Goal: Transaction & Acquisition: Purchase product/service

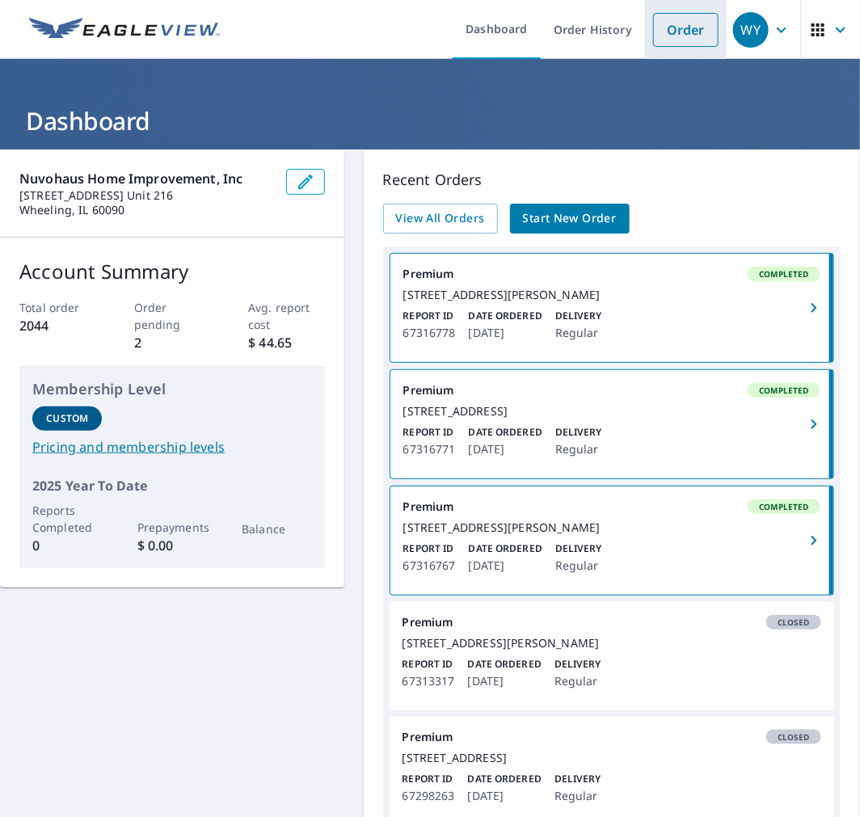
click at [673, 32] on link "Order" at bounding box center [685, 30] width 65 height 34
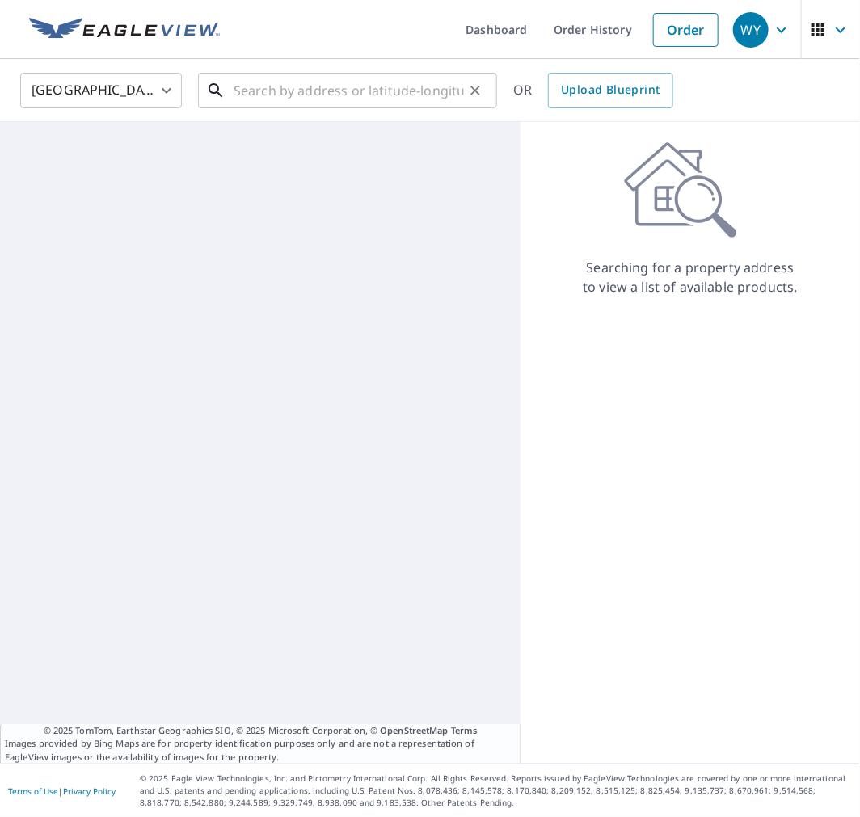
click at [404, 90] on input "text" at bounding box center [349, 90] width 230 height 45
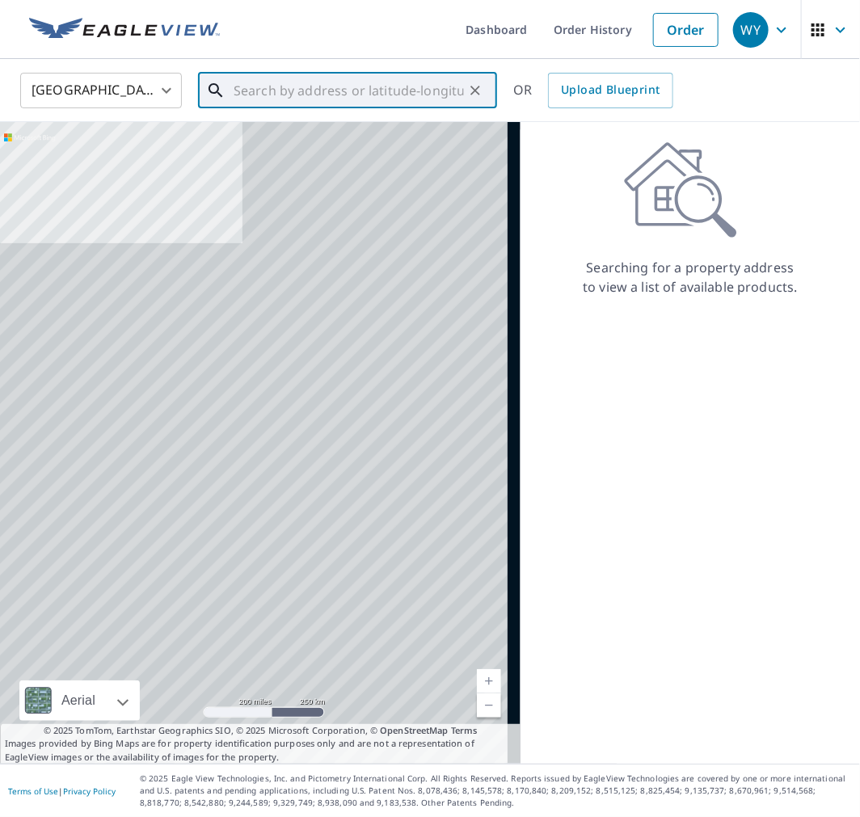
paste input "[STREET_ADDRESS]"
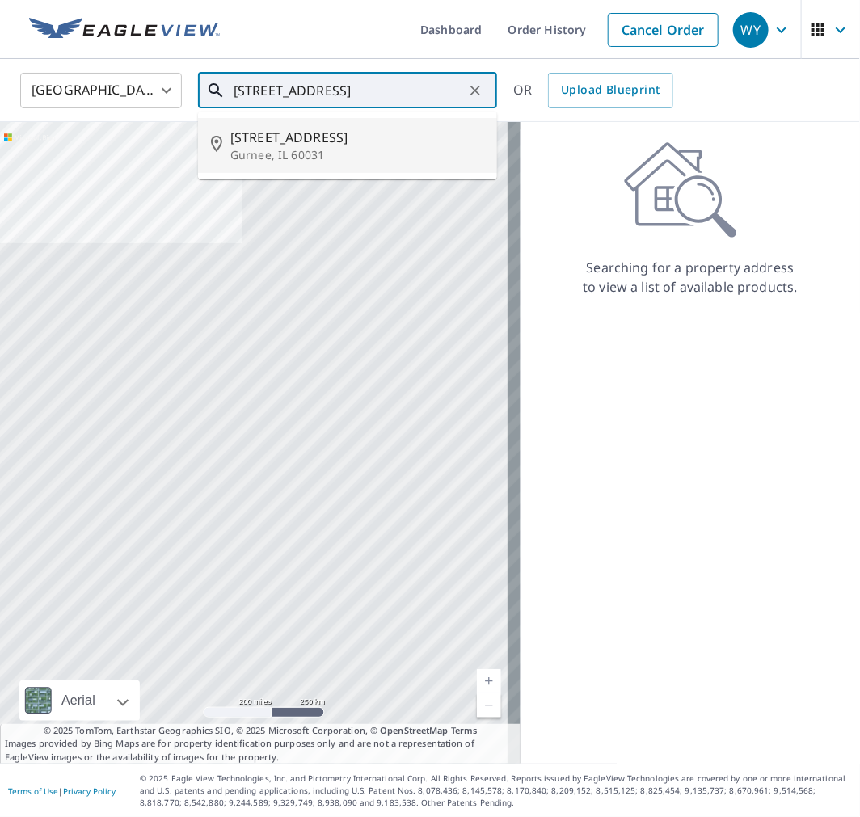
click at [327, 146] on span "[STREET_ADDRESS]" at bounding box center [357, 137] width 254 height 19
type input "[STREET_ADDRESS]"
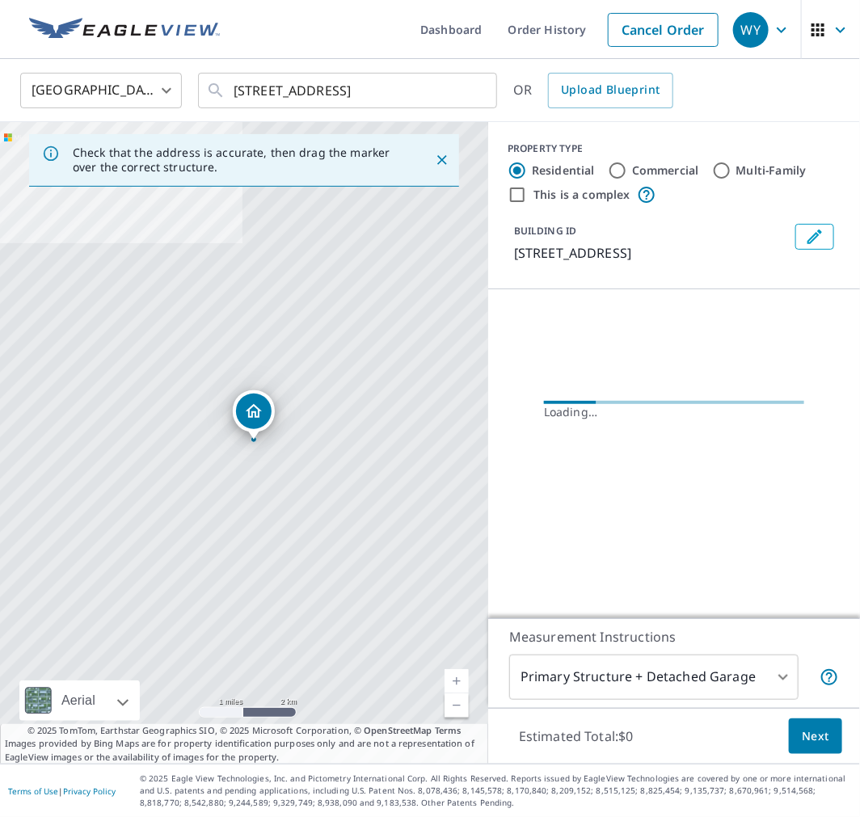
scroll to position [0, 0]
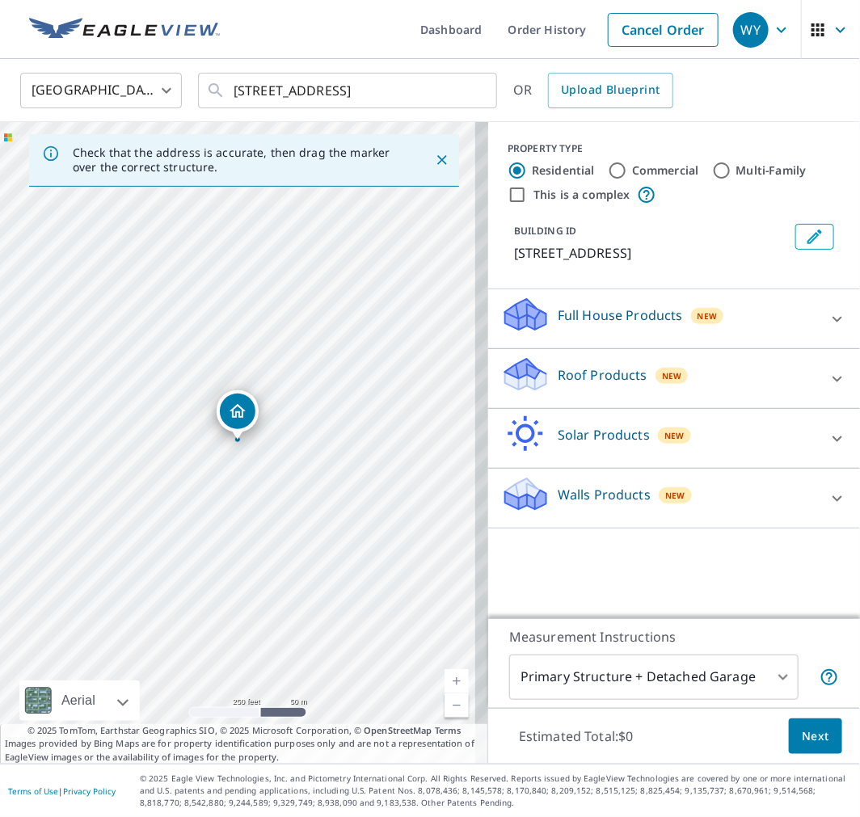
click at [567, 384] on div "Roof Products New" at bounding box center [659, 379] width 317 height 46
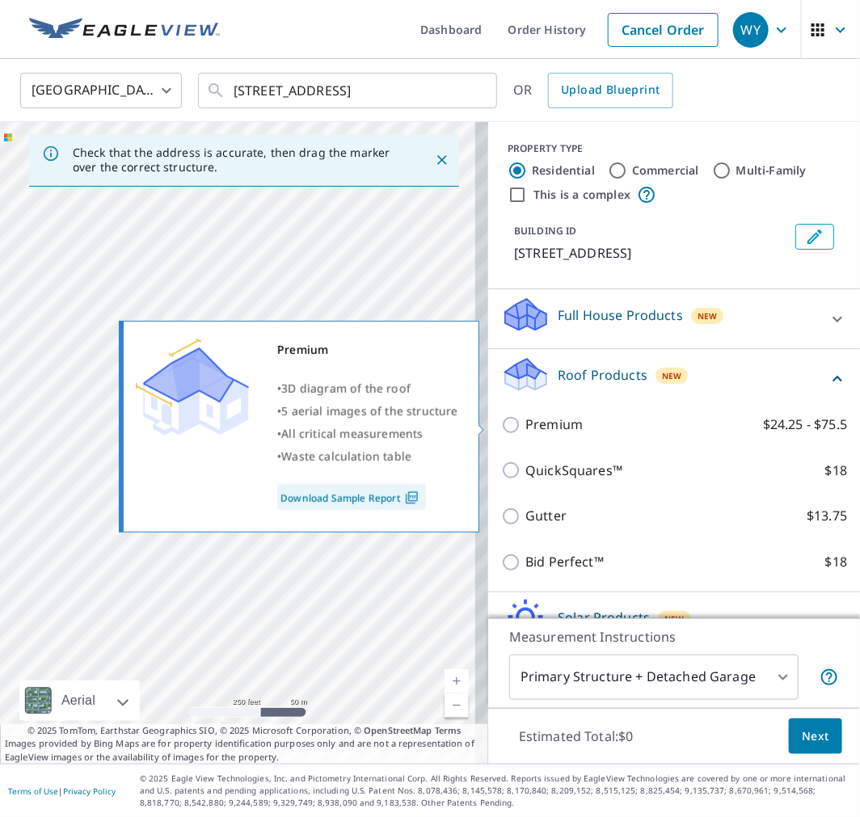
click at [501, 420] on input "Premium $24.25 - $75.5" at bounding box center [513, 424] width 24 height 19
checkbox input "true"
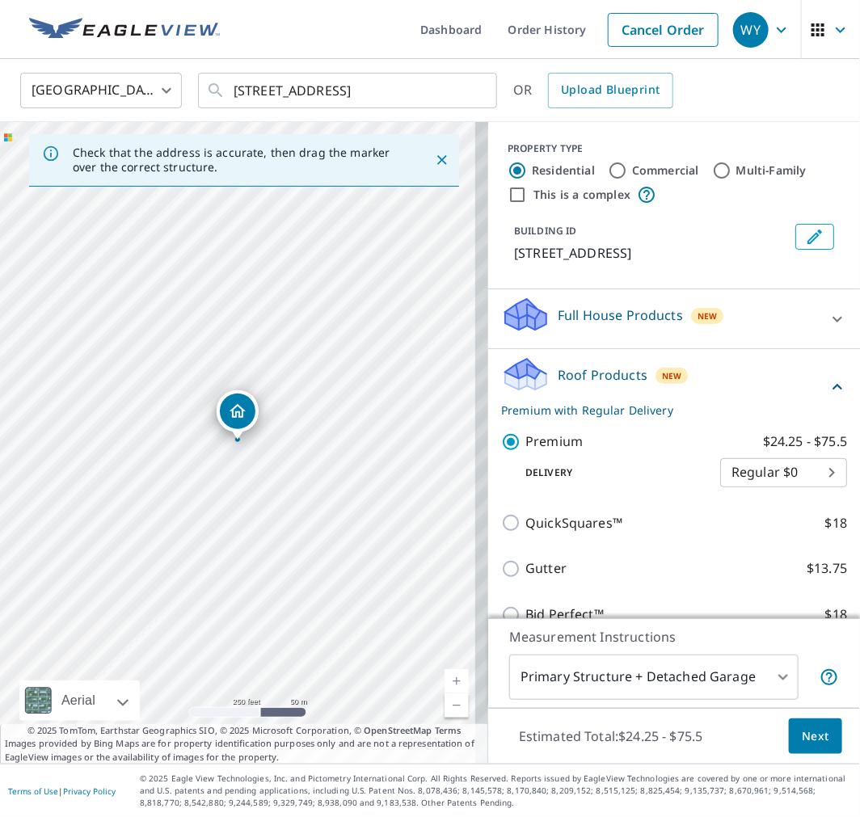
click at [812, 747] on button "Next" at bounding box center [815, 737] width 53 height 36
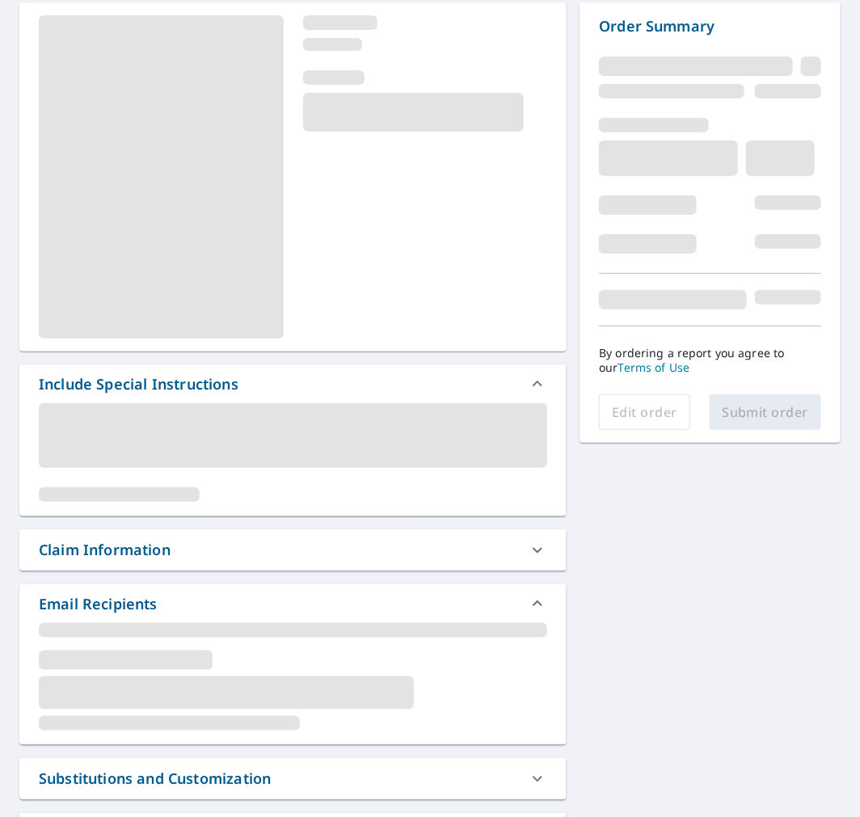
scroll to position [179, 0]
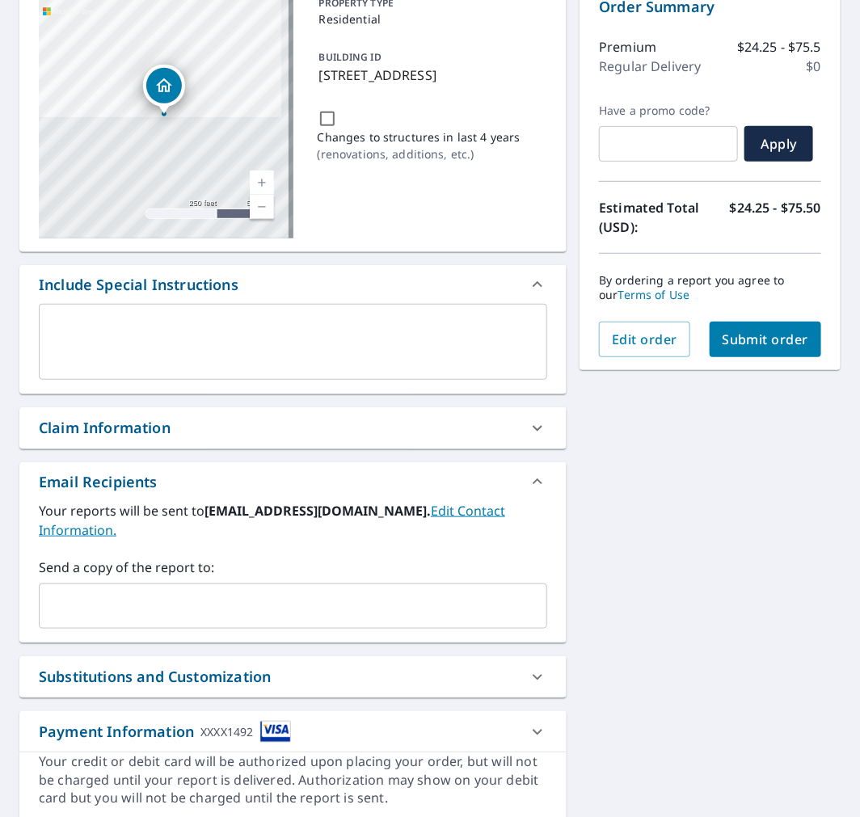
click at [167, 584] on div "​" at bounding box center [293, 606] width 508 height 45
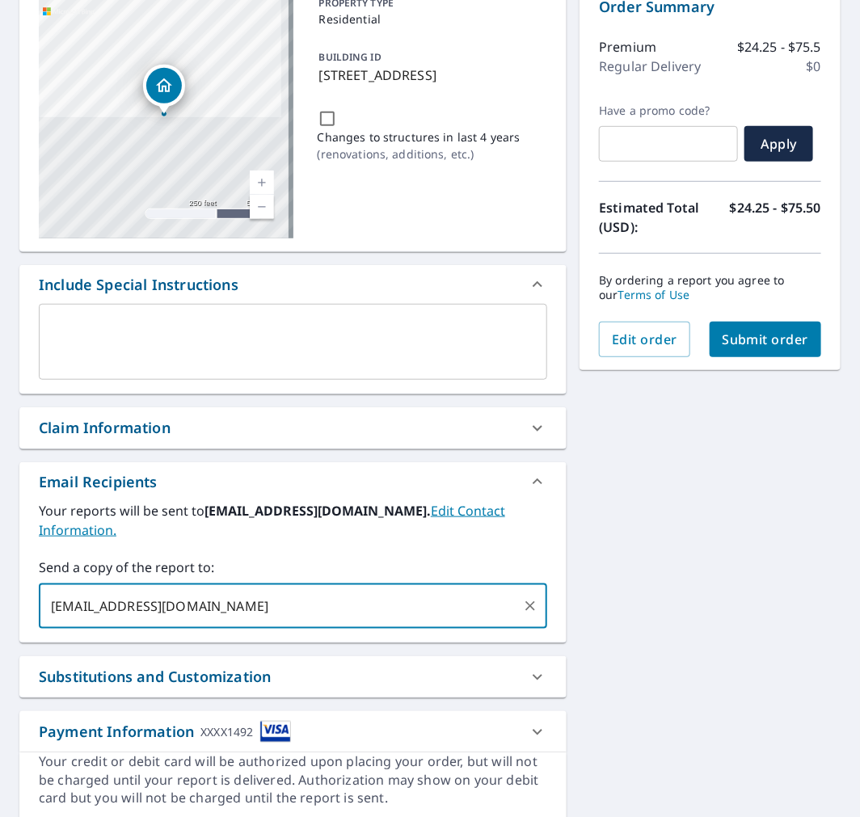
type input "[EMAIL_ADDRESS][DOMAIN_NAME]"
click at [746, 345] on span "Submit order" at bounding box center [766, 340] width 86 height 18
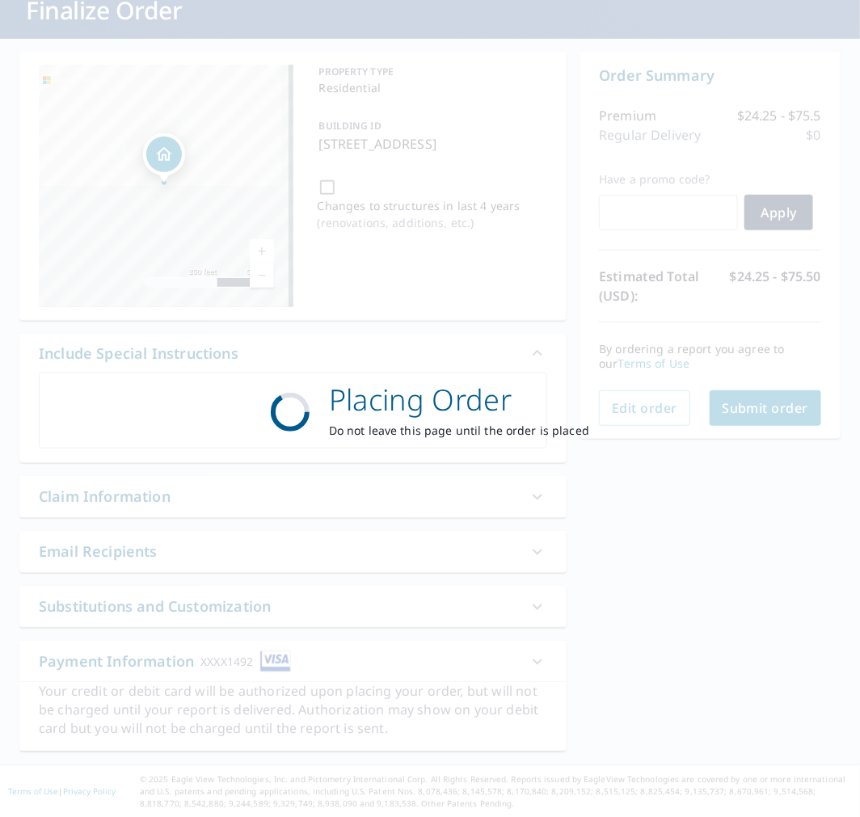
scroll to position [111, 0]
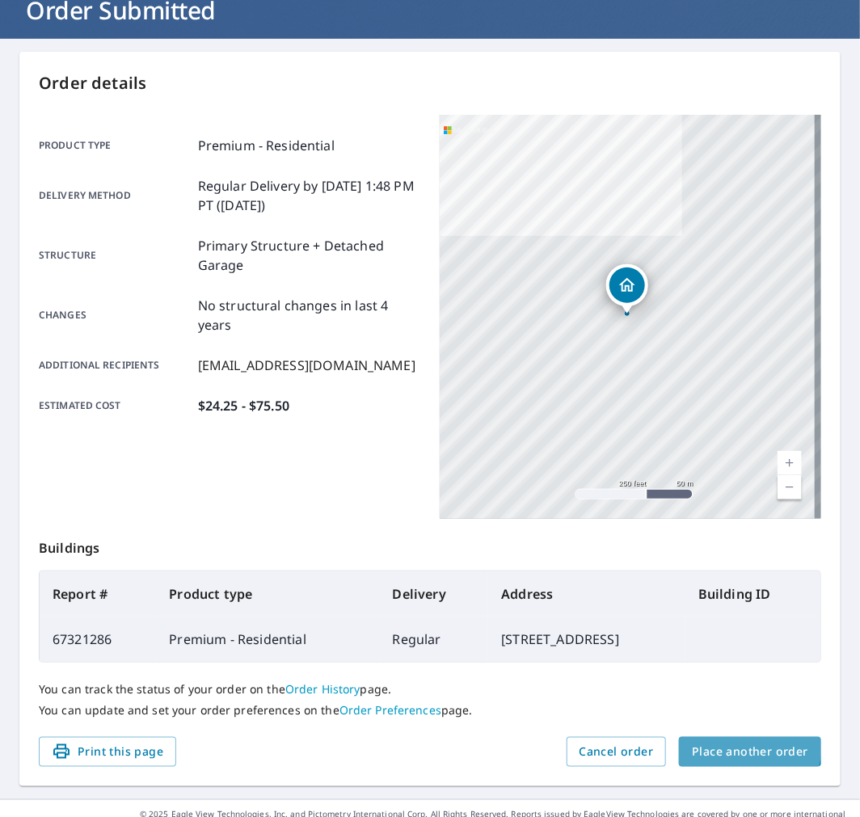
click at [715, 744] on span "Place another order" at bounding box center [750, 752] width 116 height 20
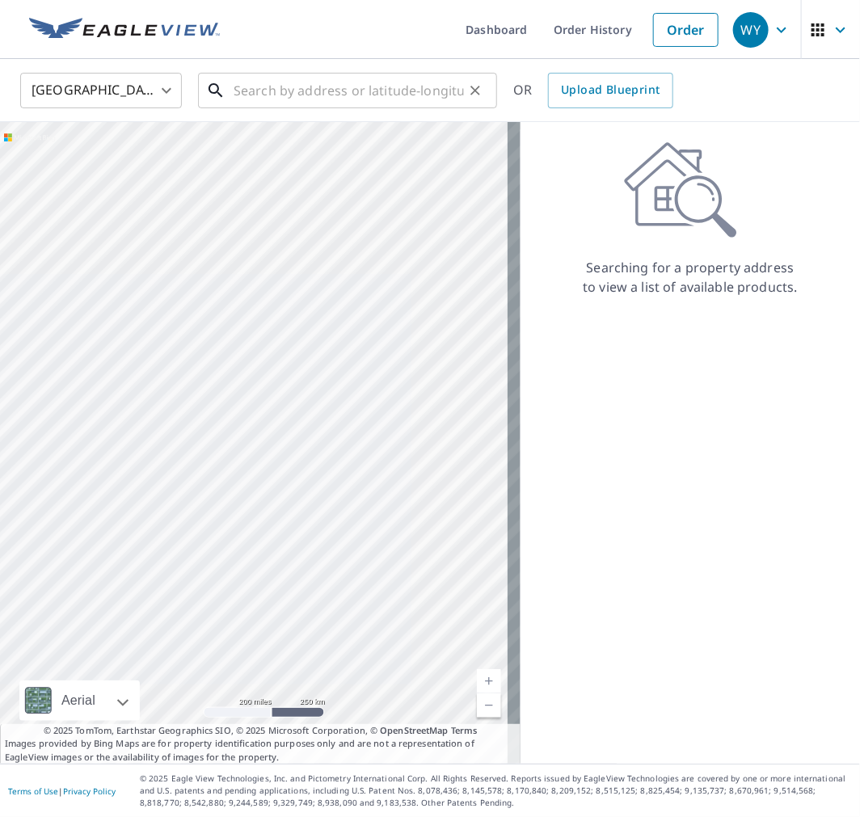
click at [424, 86] on input "text" at bounding box center [349, 90] width 230 height 45
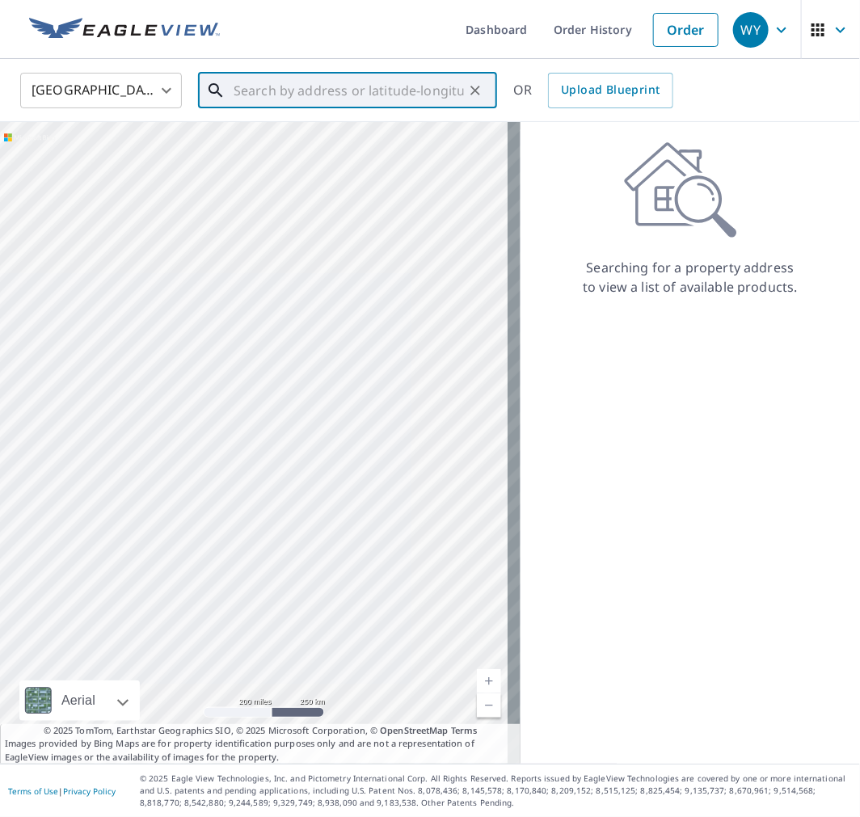
paste input "[STREET_ADDRESS]"
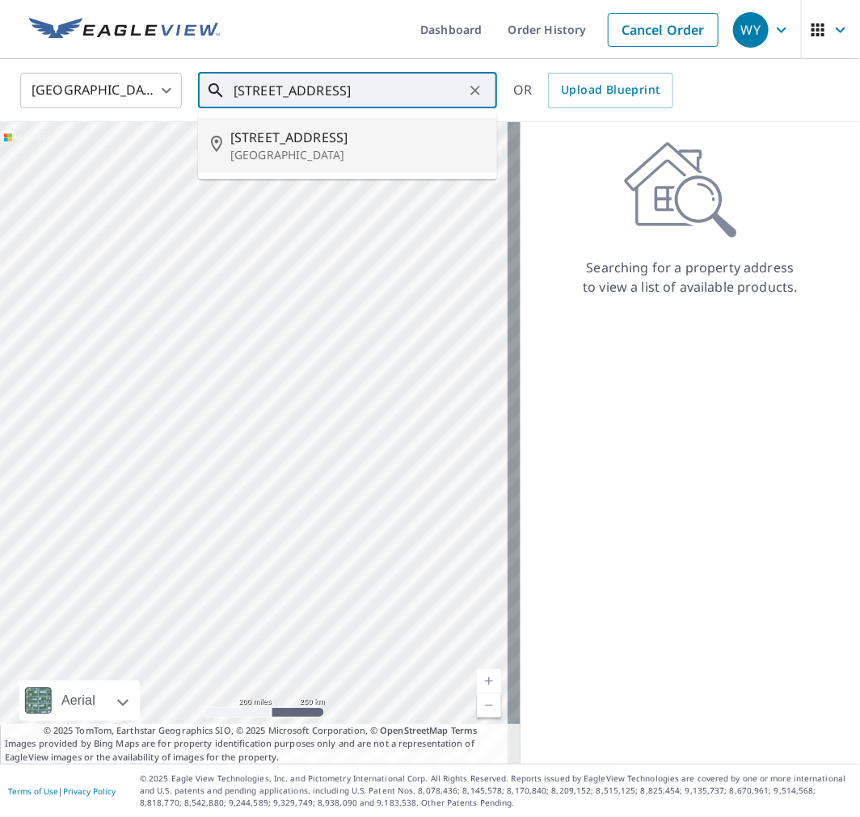
click at [344, 136] on span "[STREET_ADDRESS]" at bounding box center [357, 137] width 254 height 19
type input "[STREET_ADDRESS]"
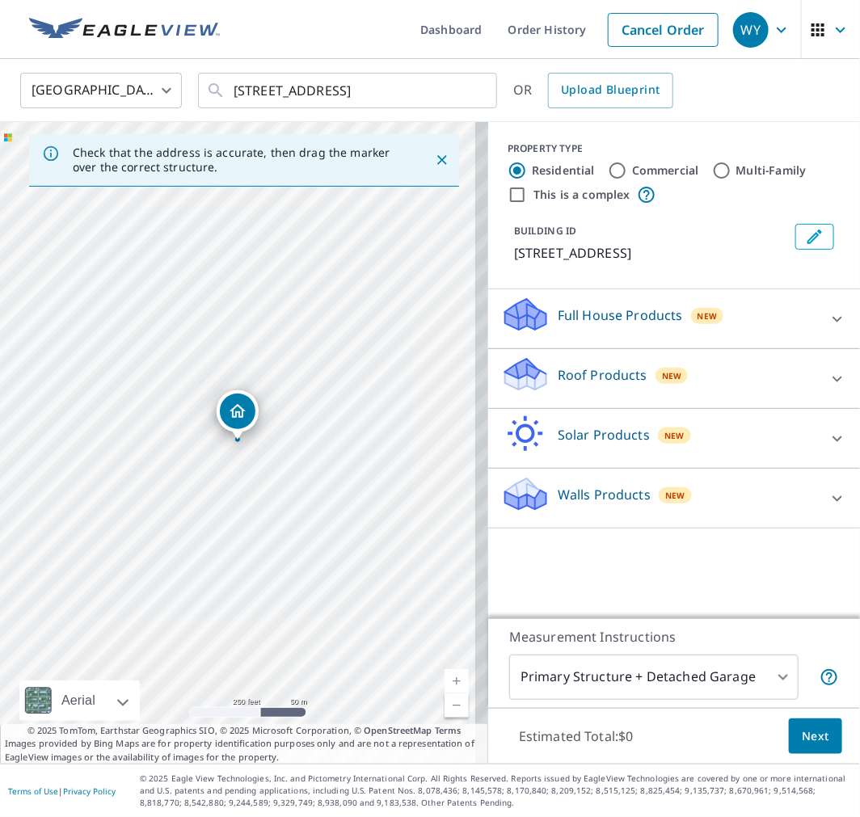
click at [599, 381] on p "Roof Products" at bounding box center [603, 374] width 90 height 19
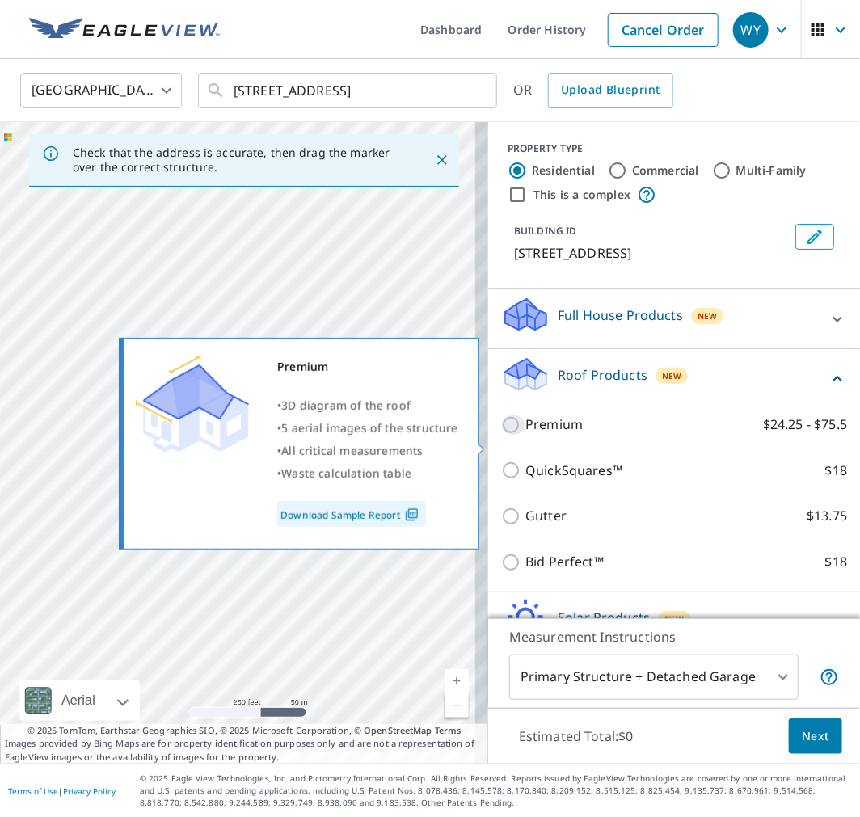
click at [501, 435] on input "Premium $24.25 - $75.5" at bounding box center [513, 424] width 24 height 19
checkbox input "true"
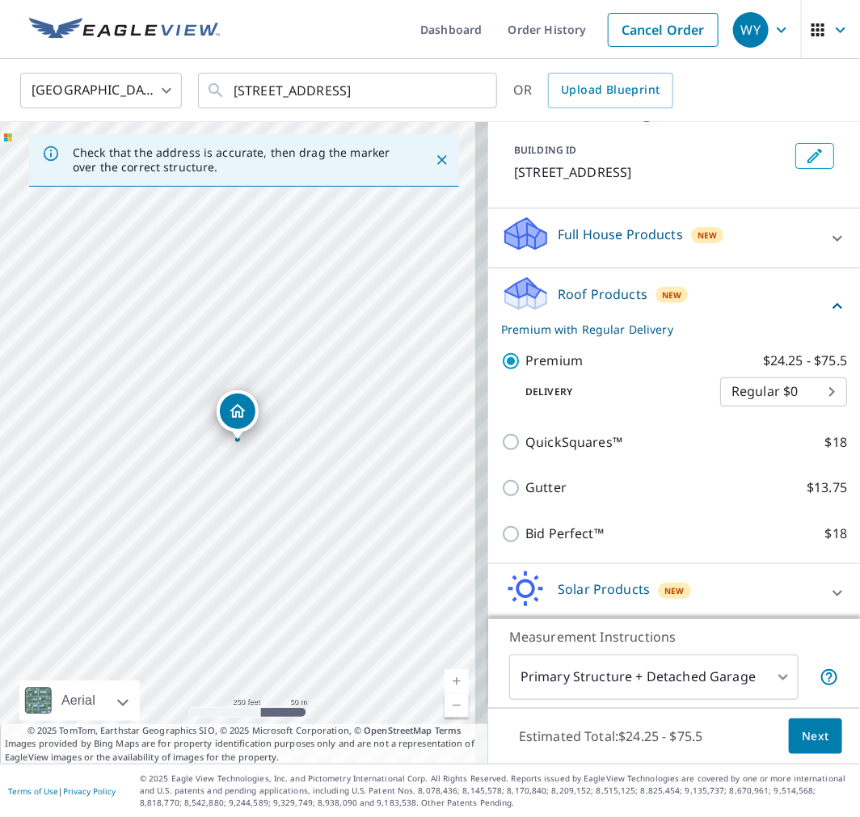
scroll to position [95, 0]
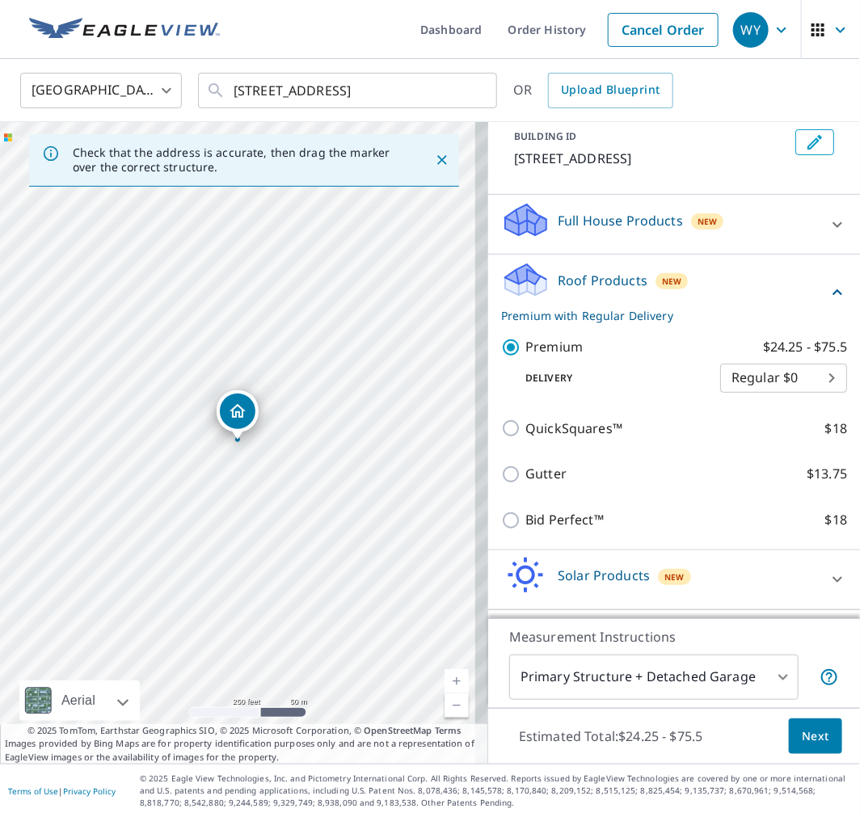
click at [802, 734] on span "Next" at bounding box center [815, 737] width 27 height 20
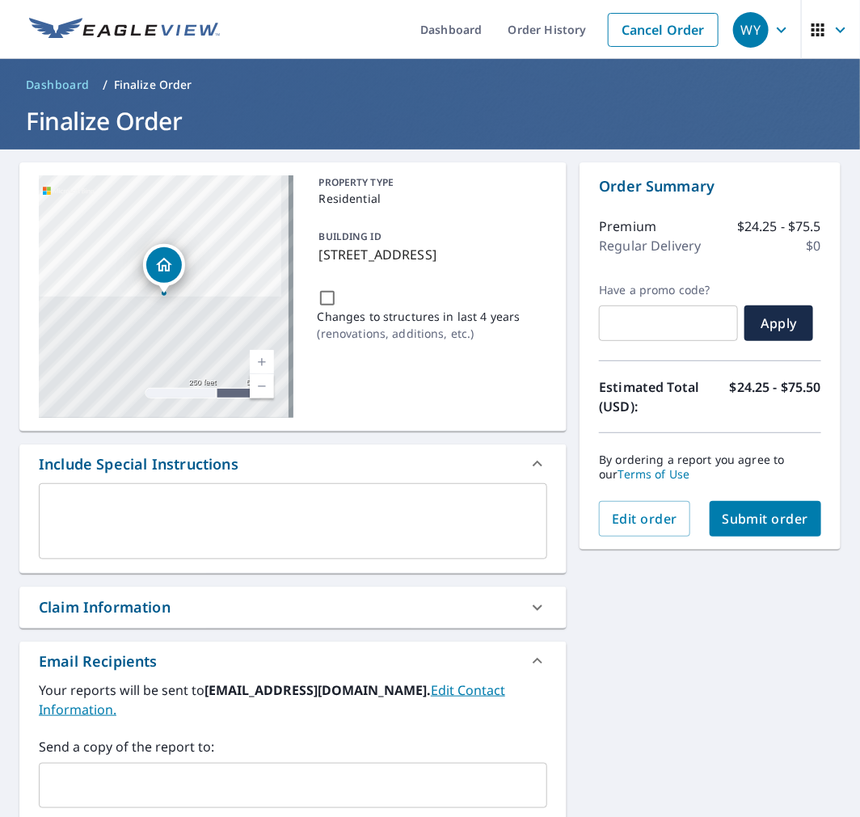
click at [295, 770] on input "text" at bounding box center [281, 785] width 470 height 31
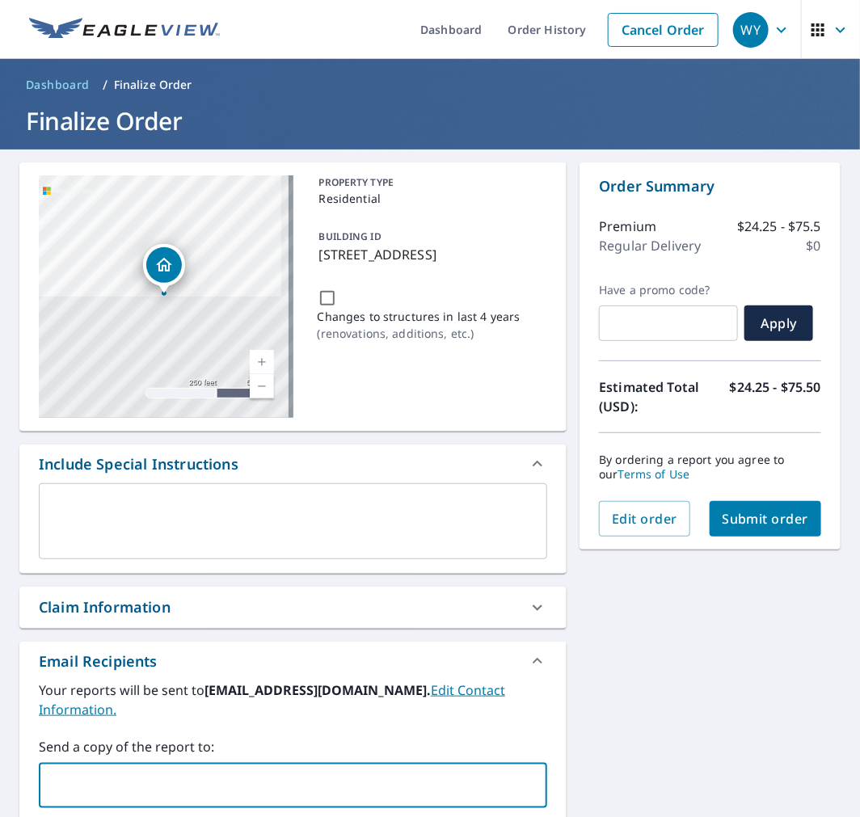
click at [299, 770] on input "text" at bounding box center [281, 785] width 470 height 31
type input "[EMAIL_ADDRESS][DOMAIN_NAME]"
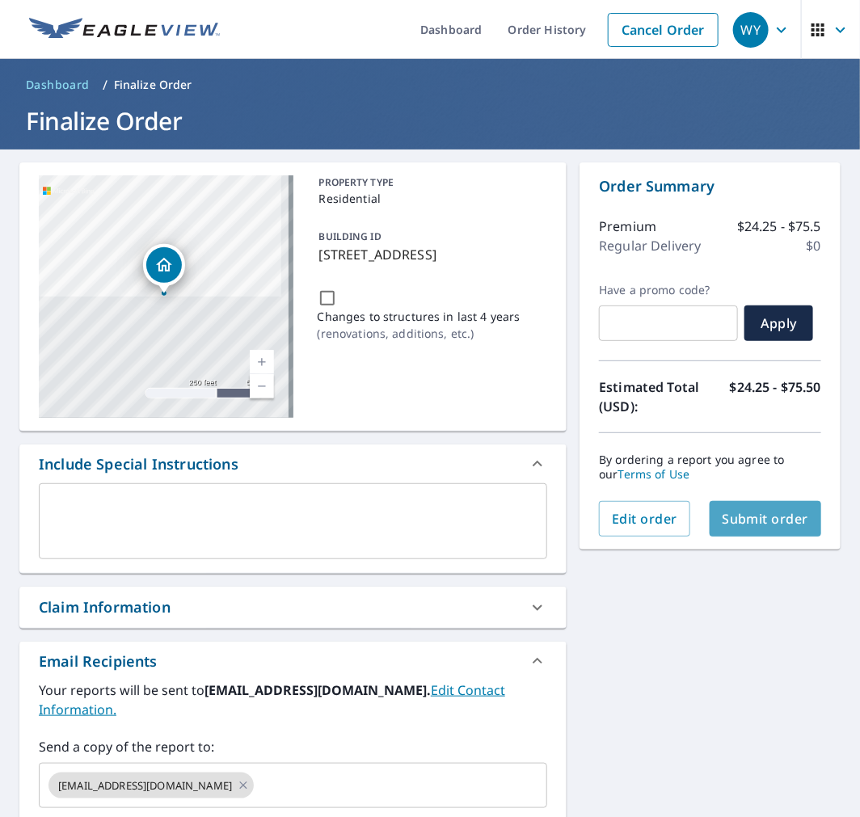
click at [744, 516] on span "Submit order" at bounding box center [766, 519] width 86 height 18
